Goal: Task Accomplishment & Management: Use online tool/utility

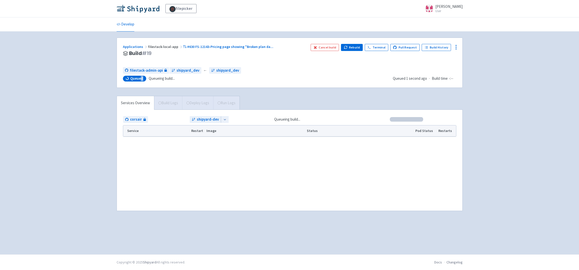
click at [141, 81] on div "Queued" at bounding box center [134, 79] width 23 height 6
click at [362, 45] on button "Rebuild" at bounding box center [352, 47] width 22 height 7
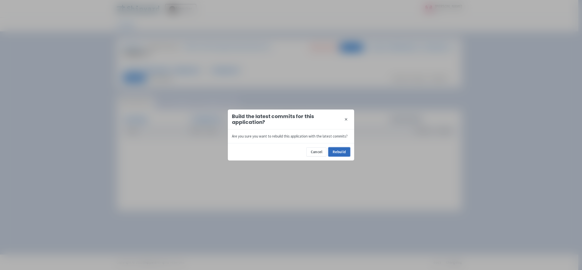
click at [344, 155] on button "Rebuild" at bounding box center [340, 152] width 22 height 9
